Goal: Transaction & Acquisition: Purchase product/service

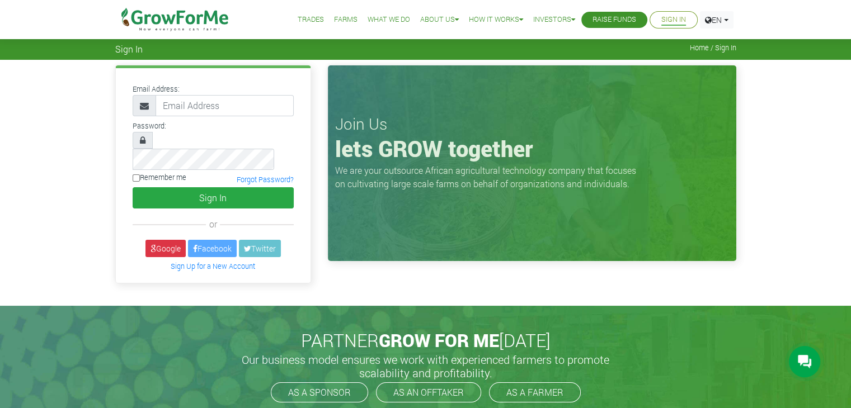
click at [661, 21] on link "Sign In" at bounding box center [673, 20] width 25 height 12
click at [167, 240] on link "Google" at bounding box center [165, 248] width 40 height 17
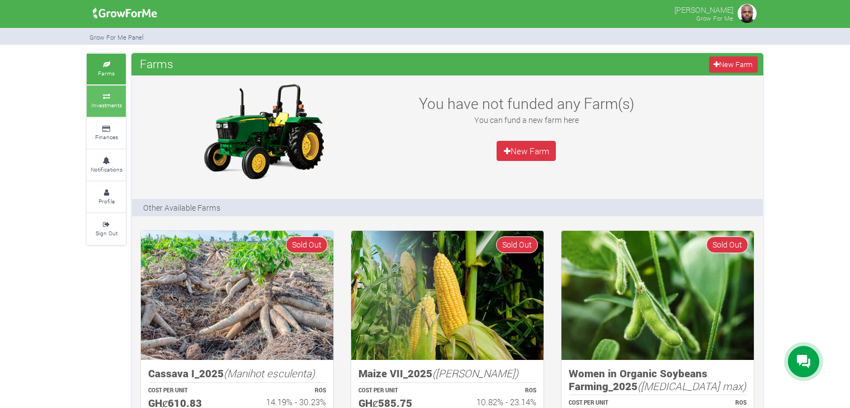
click at [114, 97] on icon at bounding box center [106, 97] width 34 height 6
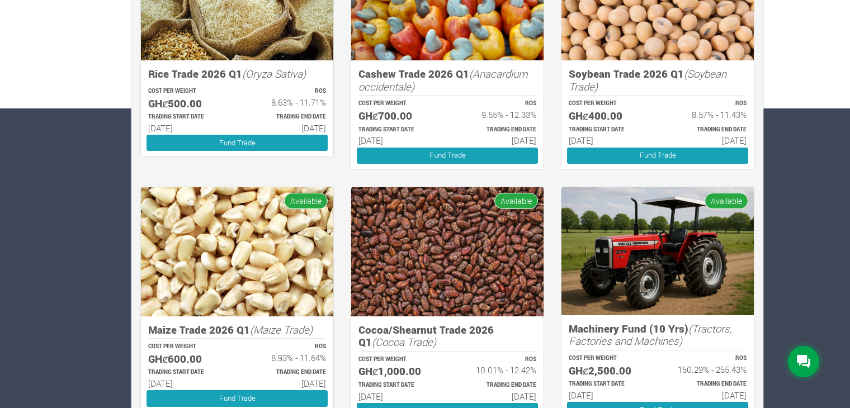
scroll to position [302, 0]
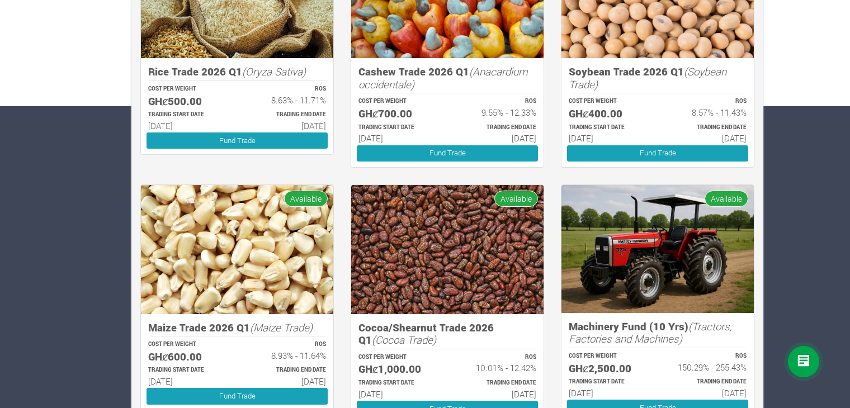
click at [626, 336] on icon "(Tractors, Factories and Machines)" at bounding box center [650, 332] width 163 height 27
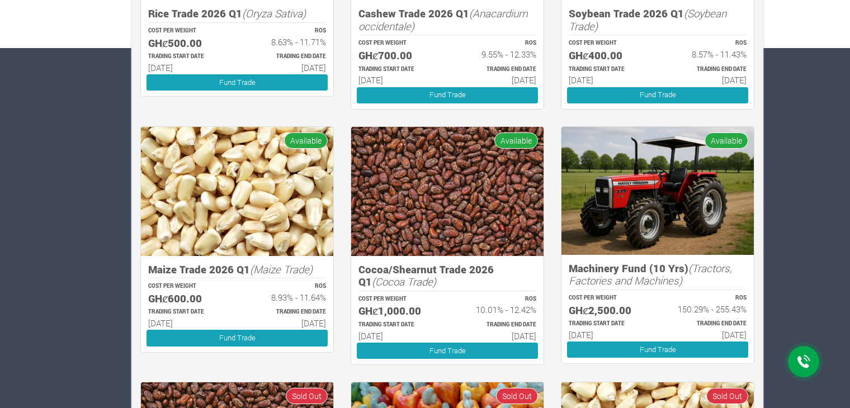
scroll to position [362, 0]
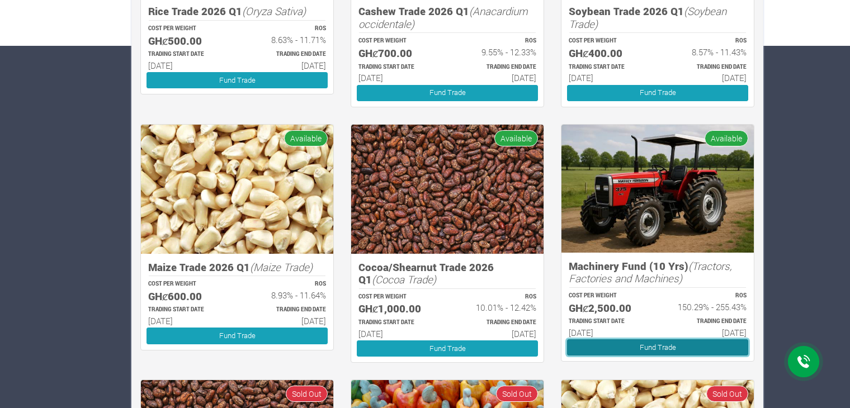
click at [670, 345] on link "Fund Trade" at bounding box center [657, 348] width 181 height 16
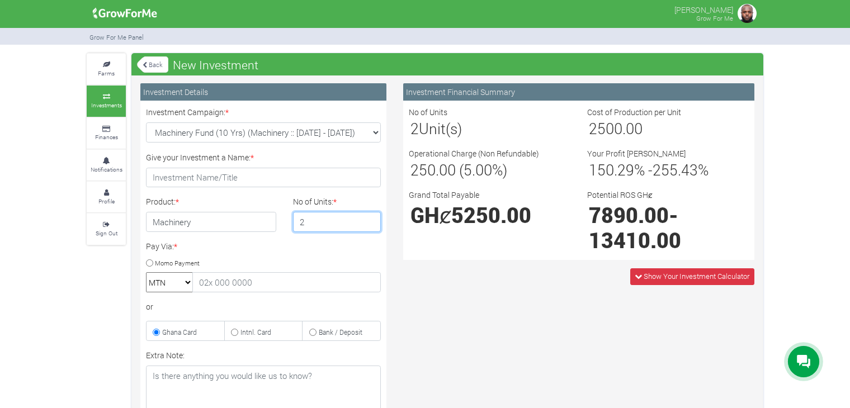
click at [371, 218] on input "2" at bounding box center [337, 222] width 88 height 20
click at [371, 218] on input "3" at bounding box center [337, 222] width 88 height 20
type input "4"
click at [370, 218] on input "4" at bounding box center [337, 222] width 88 height 20
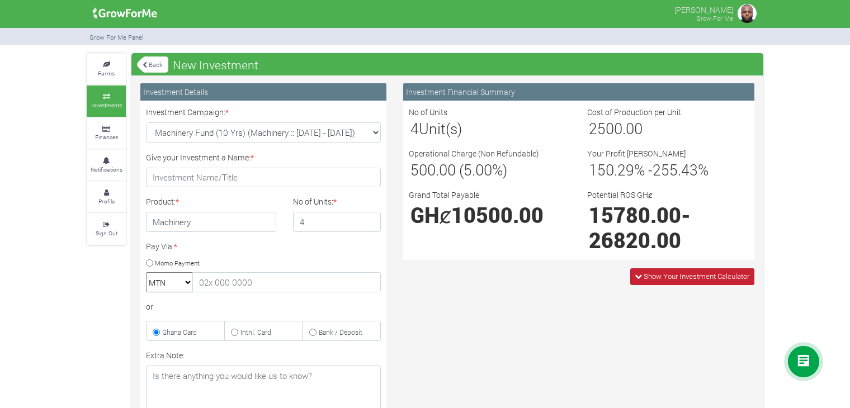
click at [651, 275] on span "Show Your Investment Calculator" at bounding box center [697, 276] width 106 height 10
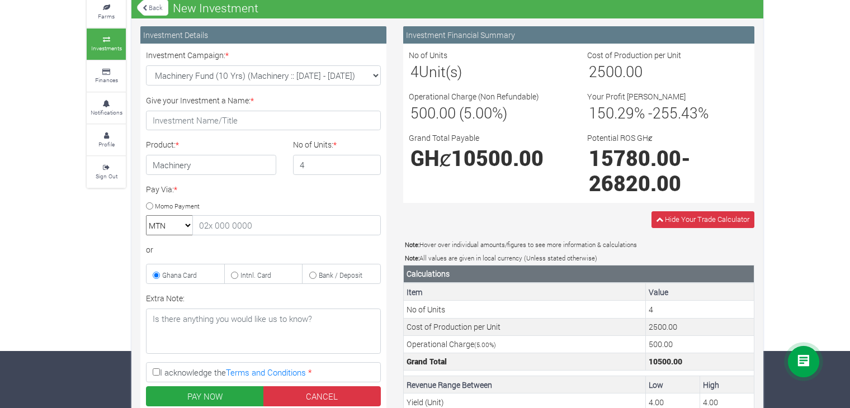
scroll to position [55, 0]
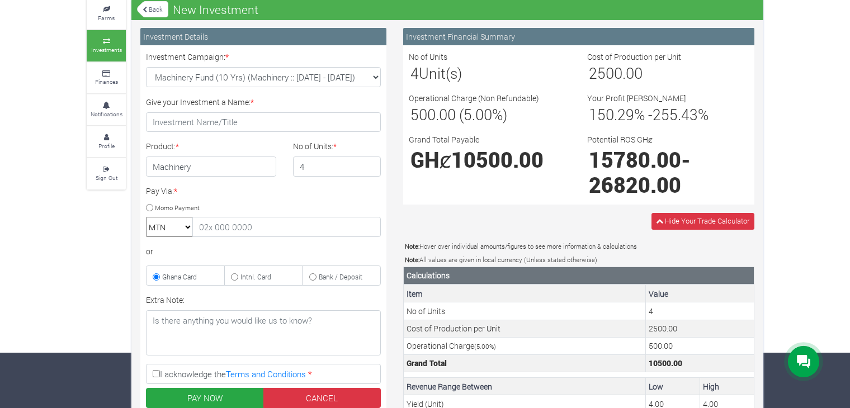
click at [158, 10] on link "Back" at bounding box center [152, 9] width 31 height 18
click at [106, 171] on link "Sign Out" at bounding box center [106, 173] width 39 height 31
